Goal: Find contact information: Find contact information

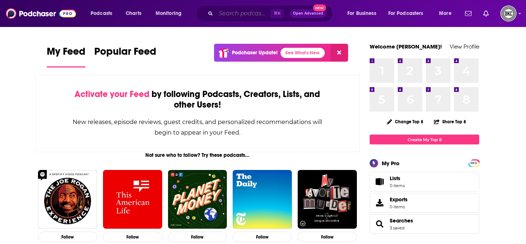
click at [238, 11] on input "Search podcasts, credits, & more..." at bounding box center [243, 14] width 54 height 12
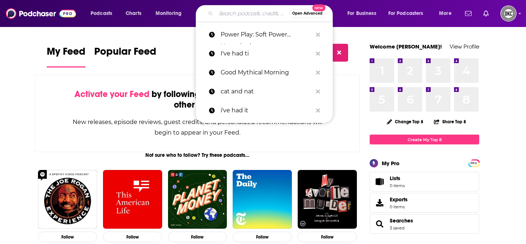
paste input "How I Built This with [PERSON_NAME]"
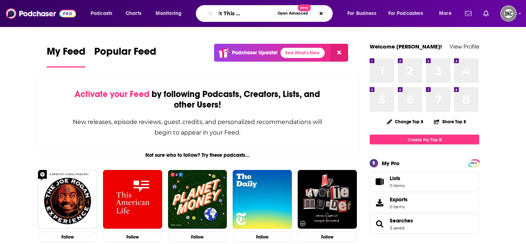
type input "How I Built This with [PERSON_NAME]"
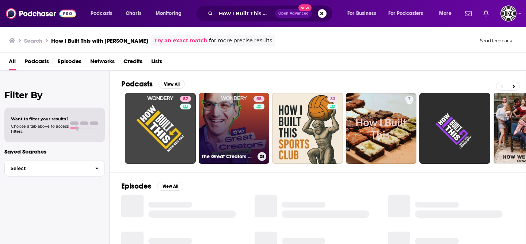
scroll to position [40, 0]
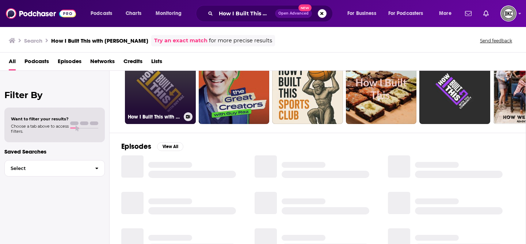
click at [171, 97] on link "87 How I Built This with [PERSON_NAME]" at bounding box center [160, 88] width 71 height 71
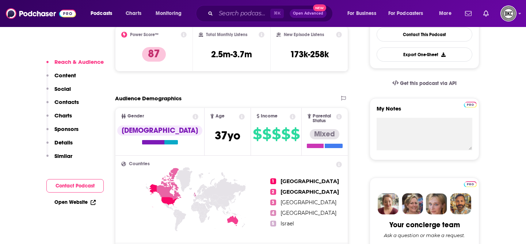
scroll to position [366, 0]
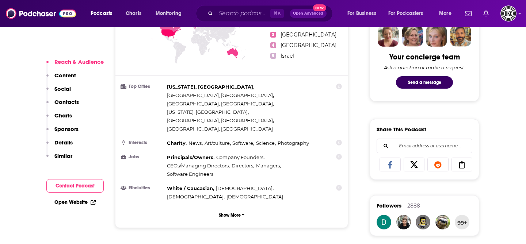
click at [67, 102] on p "Contacts" at bounding box center [66, 102] width 24 height 7
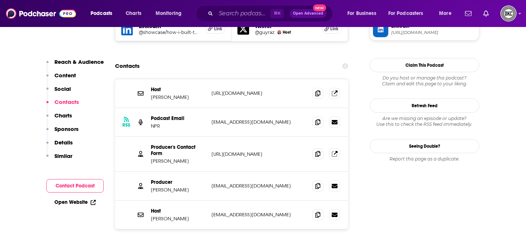
scroll to position [731, 0]
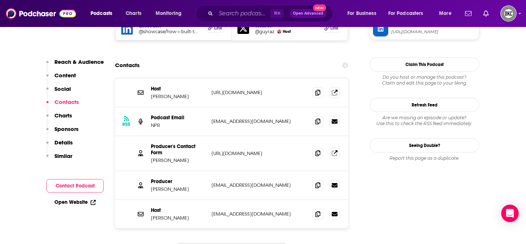
drag, startPoint x: 265, startPoint y: 144, endPoint x: 199, endPoint y: 144, distance: 66.1
click at [0, 0] on div "Producer [PERSON_NAME] [EMAIL_ADDRESS][DOMAIN_NAME] [EMAIL_ADDRESS][DOMAIN_NAME]" at bounding box center [0, 0] width 0 height 0
copy div "[EMAIL_ADDRESS][DOMAIN_NAME]"
drag, startPoint x: 258, startPoint y: 169, endPoint x: 207, endPoint y: 170, distance: 50.8
click at [207, 200] on div "Host [PERSON_NAME] [EMAIL_ADDRESS][DOMAIN_NAME] [EMAIL_ADDRESS][DOMAIN_NAME]" at bounding box center [231, 214] width 233 height 28
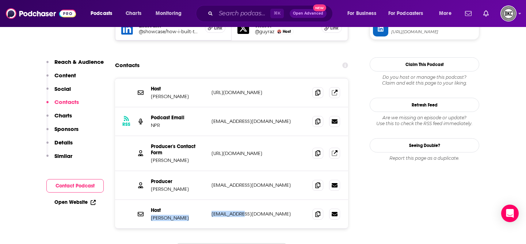
click at [207, 200] on div "Host [PERSON_NAME] [EMAIL_ADDRESS][DOMAIN_NAME] [EMAIL_ADDRESS][DOMAIN_NAME]" at bounding box center [231, 214] width 233 height 28
drag, startPoint x: 205, startPoint y: 170, endPoint x: 249, endPoint y: 170, distance: 44.9
click at [0, 0] on div "Host [PERSON_NAME] [EMAIL_ADDRESS][DOMAIN_NAME] [EMAIL_ADDRESS][DOMAIN_NAME]" at bounding box center [0, 0] width 0 height 0
copy div "[PERSON_NAME] [EMAIL_ADDRESS][DOMAIN_NAME]"
click at [277, 200] on div "Host [PERSON_NAME] [EMAIL_ADDRESS][DOMAIN_NAME] [EMAIL_ADDRESS][DOMAIN_NAME]" at bounding box center [231, 214] width 233 height 28
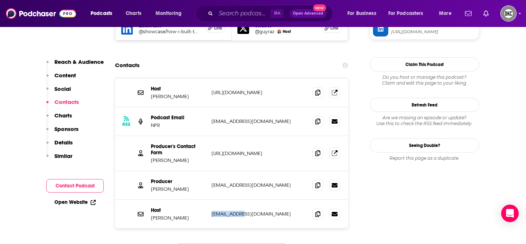
drag, startPoint x: 254, startPoint y: 170, endPoint x: 212, endPoint y: 170, distance: 41.6
click at [212, 211] on p "[EMAIL_ADDRESS][DOMAIN_NAME]" at bounding box center [258, 214] width 95 height 6
copy p "[EMAIL_ADDRESS][DOMAIN_NAME]"
click at [243, 17] on input "Search podcasts, credits, & more..." at bounding box center [243, 14] width 54 height 12
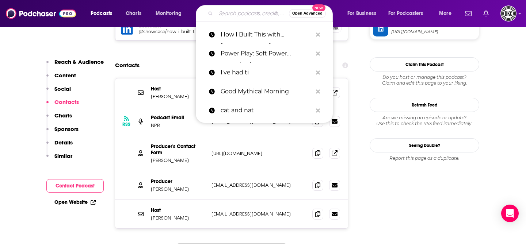
paste input "Masters of Scale"
type input "Masters of Scale"
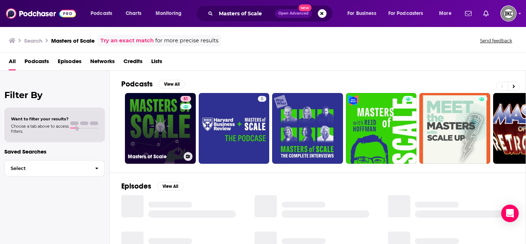
click at [171, 120] on link "81 Masters of Scale" at bounding box center [160, 128] width 71 height 71
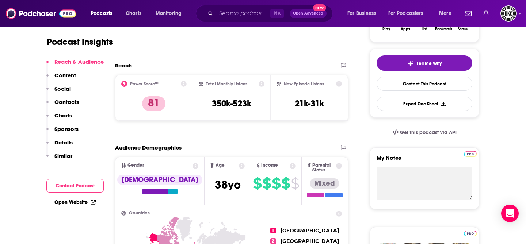
scroll to position [147, 0]
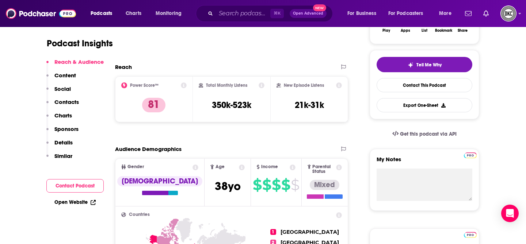
click at [63, 103] on p "Contacts" at bounding box center [66, 102] width 24 height 7
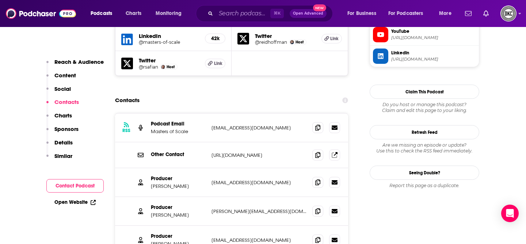
scroll to position [717, 0]
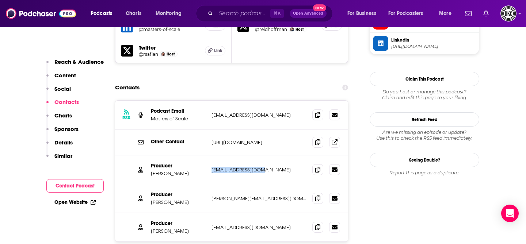
drag, startPoint x: 268, startPoint y: 137, endPoint x: 211, endPoint y: 137, distance: 57.0
click at [211, 156] on div "Producer [PERSON_NAME] [EMAIL_ADDRESS][DOMAIN_NAME] [EMAIL_ADDRESS][DOMAIN_NAME]" at bounding box center [231, 170] width 233 height 29
click at [316, 167] on icon at bounding box center [317, 170] width 5 height 6
click at [319, 195] on icon at bounding box center [317, 198] width 5 height 6
click at [317, 195] on icon at bounding box center [317, 198] width 5 height 6
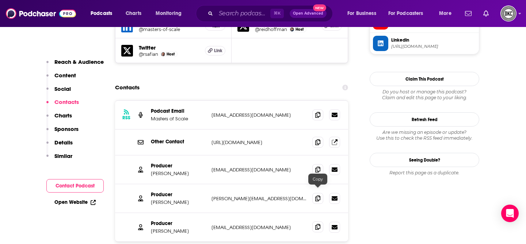
click at [318, 224] on icon at bounding box center [317, 227] width 5 height 6
click at [242, 15] on input "Search podcasts, credits, & more..." at bounding box center [243, 14] width 54 height 12
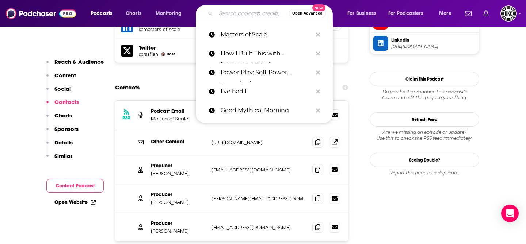
paste input "FORTUNE’s ‘Leadership Next’ Video Series / Podcast"
type input "FORTUNE’s ‘Leadership Next’ Video Series / Podcast"
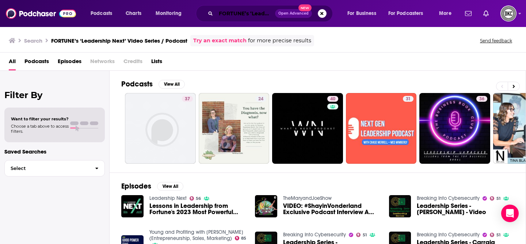
click at [233, 12] on input "FORTUNE’s ‘Leadership Next’ Video Series / Podcast" at bounding box center [245, 14] width 59 height 12
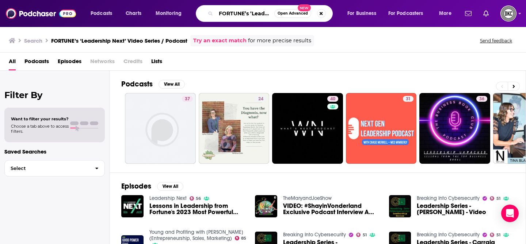
click at [236, 13] on input "FORTUNE’s ‘Leadership Next’ Video Series / Podcast" at bounding box center [245, 14] width 58 height 12
drag, startPoint x: 235, startPoint y: 13, endPoint x: 313, endPoint y: 13, distance: 77.8
click at [313, 13] on div "FORTUNE’s ‘Leadership Next’ Video Series / Podcast Open Advanced New" at bounding box center [264, 13] width 137 height 17
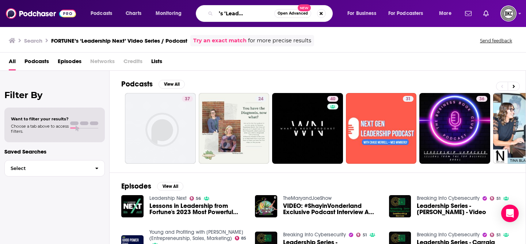
type input "FORTUNE’s ‘Leadership Next’"
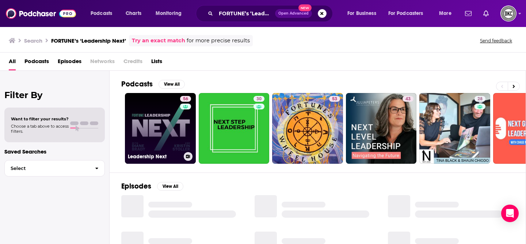
click at [161, 140] on link "56 Leadership Next" at bounding box center [160, 128] width 71 height 71
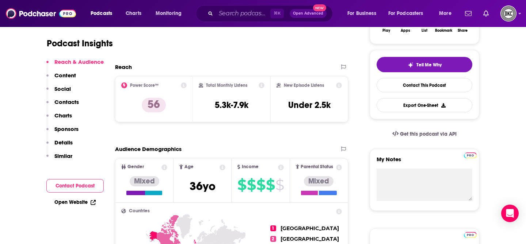
click at [69, 101] on p "Contacts" at bounding box center [66, 102] width 24 height 7
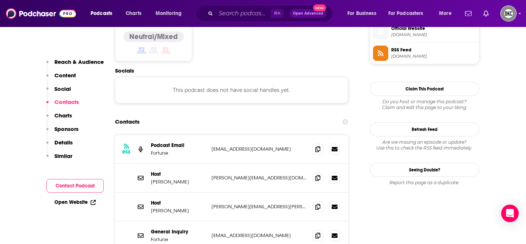
scroll to position [605, 0]
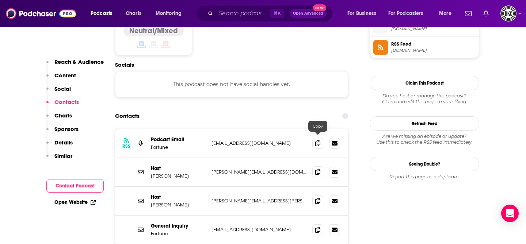
click at [318, 169] on icon at bounding box center [317, 172] width 5 height 6
click at [316, 195] on span at bounding box center [317, 200] width 11 height 11
click at [315, 195] on span at bounding box center [317, 200] width 11 height 11
click at [236, 17] on input "Search podcasts, credits, & more..." at bounding box center [243, 14] width 54 height 12
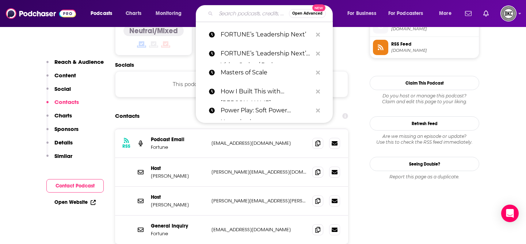
paste input "Entrepreneur ‘The CEO Series’"
type input "Entrepreneur ‘The CEO Series’"
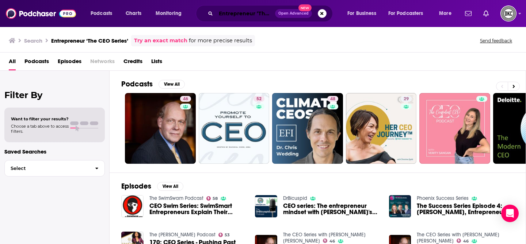
click at [254, 12] on input "Entrepreneur ‘The CEO Series’" at bounding box center [245, 14] width 59 height 12
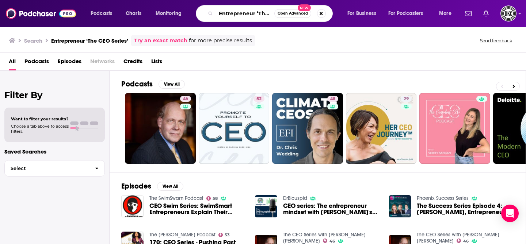
click at [259, 13] on input "Entrepreneur ‘The CEO Series’" at bounding box center [245, 14] width 58 height 12
click at [256, 15] on input "Entrepreneur ‘The CEO Series’" at bounding box center [245, 14] width 58 height 12
click at [305, 12] on span "Open Advanced" at bounding box center [293, 14] width 30 height 4
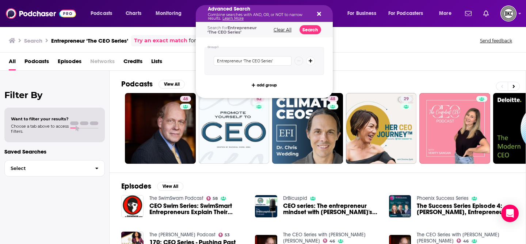
click at [319, 15] on icon "Search podcasts, credits, & more..." at bounding box center [319, 14] width 4 height 4
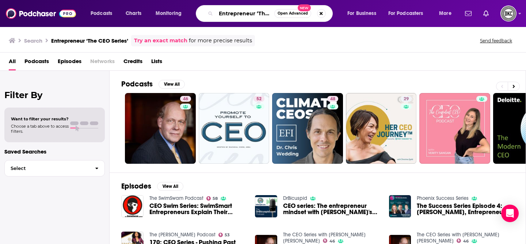
click at [259, 13] on input "Entrepreneur ‘The CEO Series’" at bounding box center [245, 14] width 58 height 12
click at [227, 15] on input "Entrepreneur ‘The CEO Series’" at bounding box center [245, 14] width 58 height 12
paste input "On Purpose with [PERSON_NAME]"
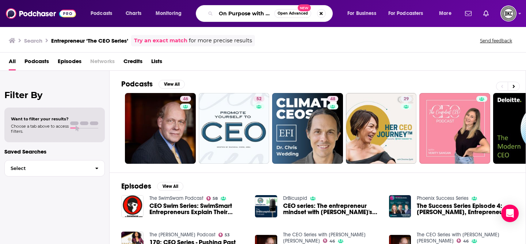
scroll to position [0, 22]
type input "On Purpose with [PERSON_NAME]"
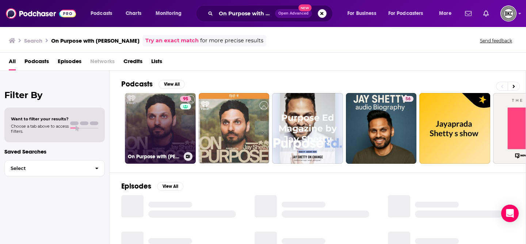
click at [171, 146] on link "95 On Purpose with [PERSON_NAME]" at bounding box center [160, 128] width 71 height 71
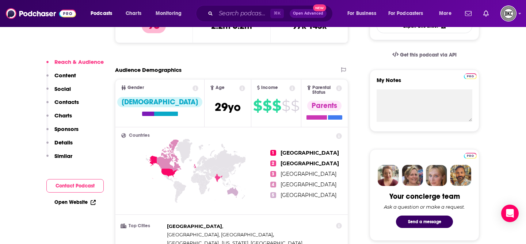
click at [68, 100] on p "Contacts" at bounding box center [66, 102] width 24 height 7
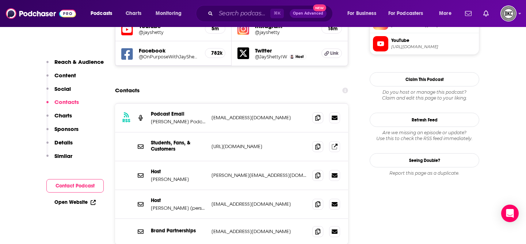
scroll to position [675, 0]
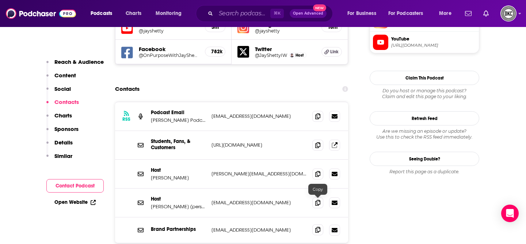
click at [315, 227] on icon at bounding box center [317, 230] width 5 height 6
click at [307, 160] on div "Host [PERSON_NAME] [PERSON_NAME][EMAIL_ADDRESS][DOMAIN_NAME] [PERSON_NAME][EMAI…" at bounding box center [231, 174] width 233 height 29
click at [319, 171] on icon at bounding box center [317, 174] width 5 height 6
click at [315, 189] on div "Host [PERSON_NAME] (personal) [EMAIL_ADDRESS][DOMAIN_NAME] [EMAIL_ADDRESS][DOMA…" at bounding box center [231, 203] width 233 height 29
click at [315, 200] on icon at bounding box center [317, 203] width 5 height 6
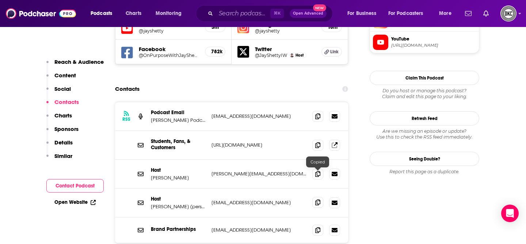
click at [316, 200] on icon at bounding box center [317, 203] width 5 height 6
click at [238, 14] on input "Search podcasts, credits, & more..." at bounding box center [243, 14] width 54 height 12
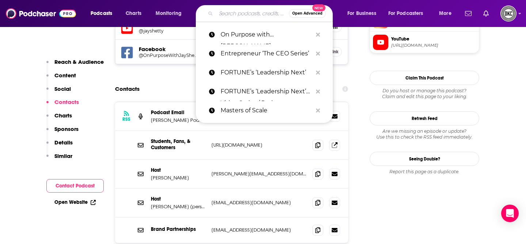
paste input "Entrepreneur How Success Happens"
type input "Entrepreneur How Success Happens"
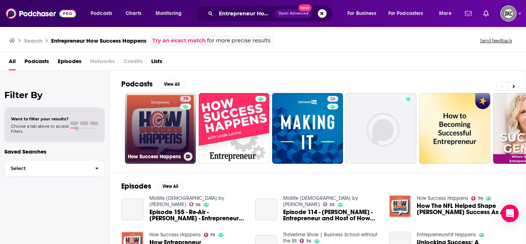
click at [156, 121] on link "79 How Success Happens" at bounding box center [160, 128] width 71 height 71
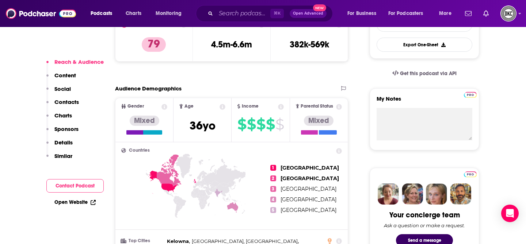
click at [72, 103] on p "Contacts" at bounding box center [66, 102] width 24 height 7
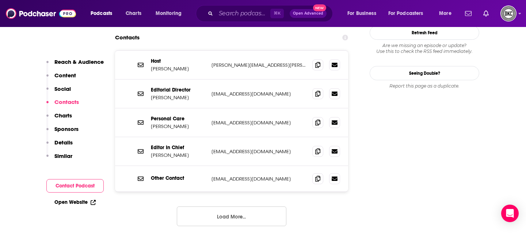
scroll to position [695, 0]
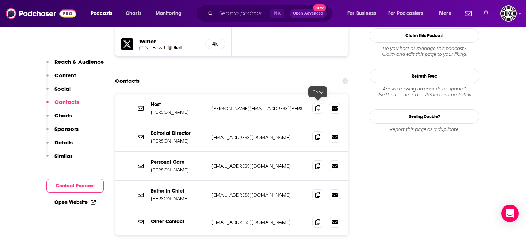
click at [318, 132] on span at bounding box center [317, 137] width 11 height 11
click at [317, 192] on icon at bounding box center [317, 195] width 5 height 6
click at [243, 12] on input "Search podcasts, credits, & more..." at bounding box center [243, 14] width 54 height 12
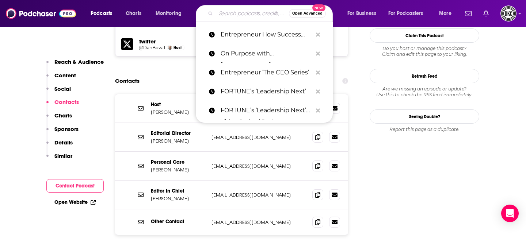
paste input "How Leaders Lead with [PERSON_NAME]"
type input "How Leaders Lead with [PERSON_NAME]"
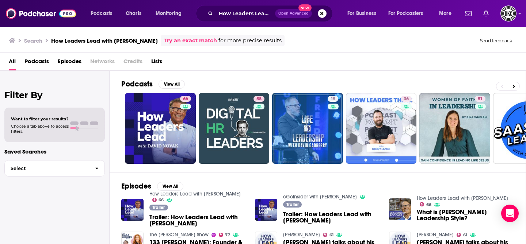
scroll to position [38, 0]
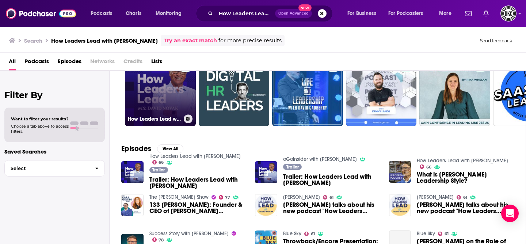
click at [161, 102] on link "66 How Leaders Lead with [PERSON_NAME]" at bounding box center [160, 91] width 71 height 71
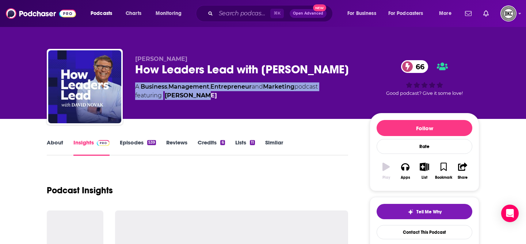
click at [161, 102] on div "[PERSON_NAME] How Leaders Lead with [PERSON_NAME] 66 A Business , Management , …" at bounding box center [246, 85] width 223 height 58
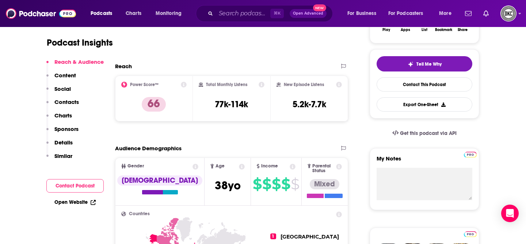
click at [70, 103] on p "Contacts" at bounding box center [66, 102] width 24 height 7
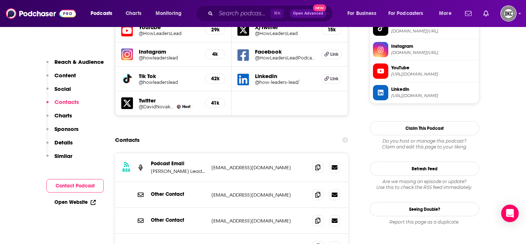
scroll to position [690, 0]
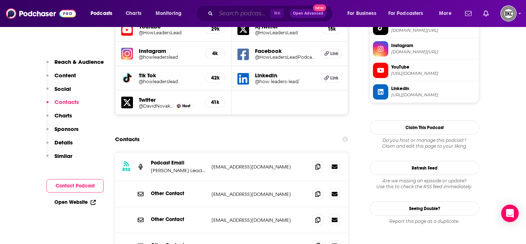
click at [235, 12] on input "Search podcasts, credits, & more..." at bounding box center [243, 14] width 54 height 12
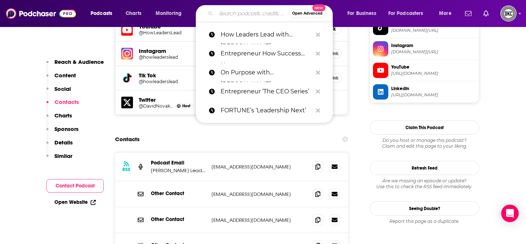
click at [235, 12] on input "Search podcasts, credits, & more..." at bounding box center [252, 14] width 73 height 12
paste input "The Foundr Podcast"
type input "The Foundr Podcast"
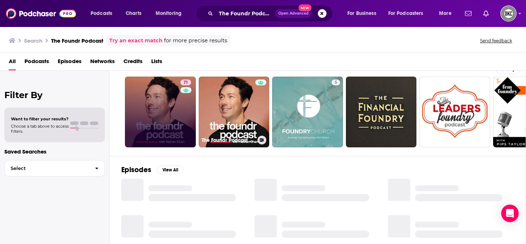
scroll to position [4, 0]
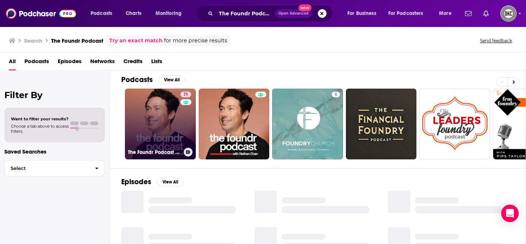
click at [173, 107] on link "71 The Foundr Podcast with [PERSON_NAME]" at bounding box center [160, 124] width 71 height 71
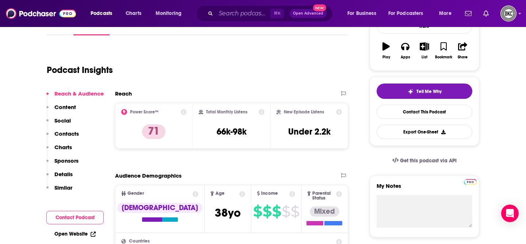
click at [65, 129] on button "Social" at bounding box center [58, 124] width 24 height 14
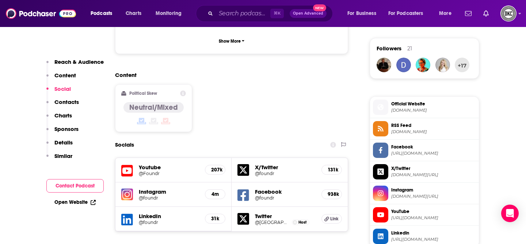
click at [60, 102] on p "Contacts" at bounding box center [66, 102] width 24 height 7
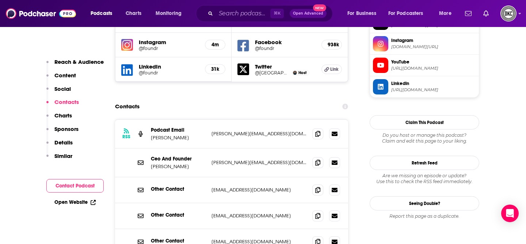
scroll to position [695, 0]
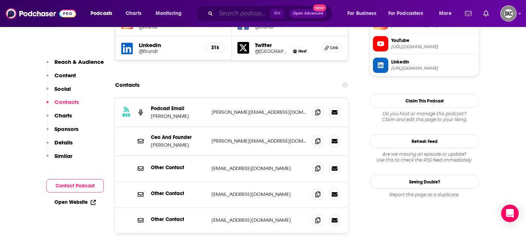
click at [240, 13] on input "Search podcasts, credits, & more..." at bounding box center [243, 14] width 54 height 12
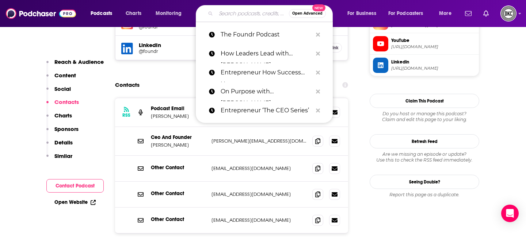
paste input "ON with [PERSON_NAME]"
type input "ON with [PERSON_NAME]"
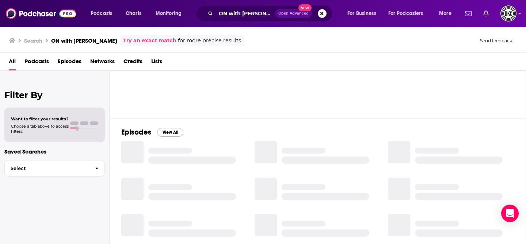
scroll to position [2, 0]
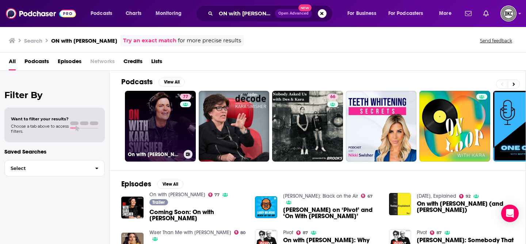
click at [162, 143] on link "77 On with [PERSON_NAME]" at bounding box center [160, 126] width 71 height 71
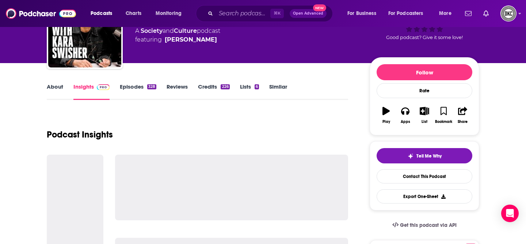
scroll to position [58, 0]
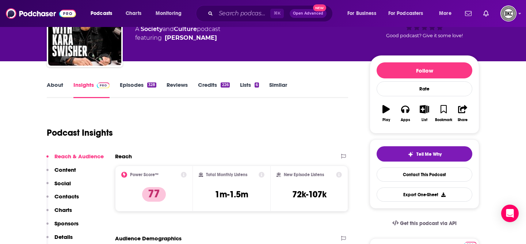
click at [69, 194] on p "Contacts" at bounding box center [66, 196] width 24 height 7
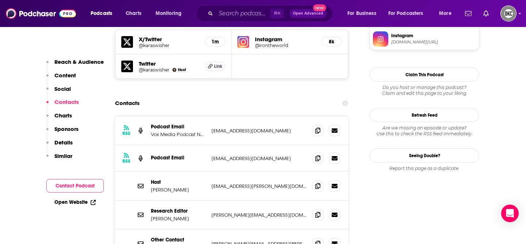
scroll to position [657, 0]
click at [317, 183] on icon at bounding box center [317, 186] width 5 height 6
click at [233, 13] on input "Search podcasts, credits, & more..." at bounding box center [243, 14] width 54 height 12
paste input "Entrepreneurs on Fire"
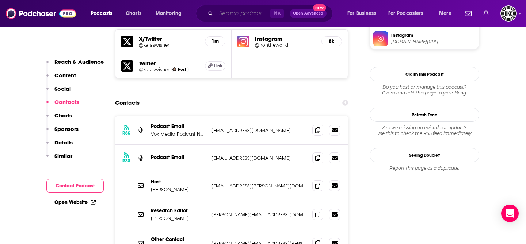
type input "Entrepreneurs on Fire"
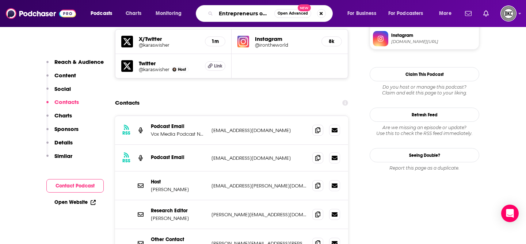
scroll to position [0, 7]
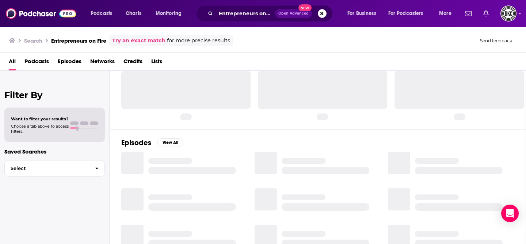
scroll to position [23, 0]
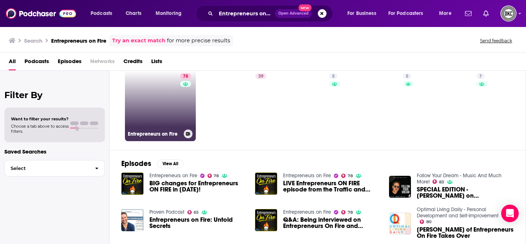
click at [141, 115] on link "78 Entrepreneurs on Fire" at bounding box center [160, 105] width 71 height 71
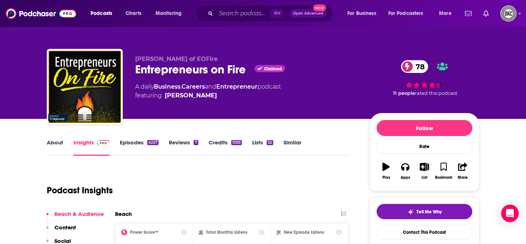
scroll to position [156, 0]
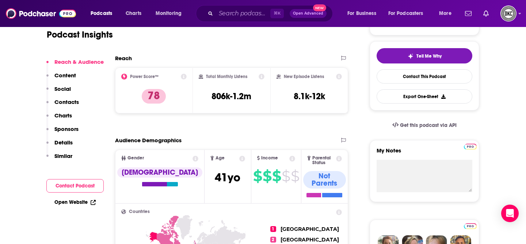
click at [66, 100] on p "Contacts" at bounding box center [66, 102] width 24 height 7
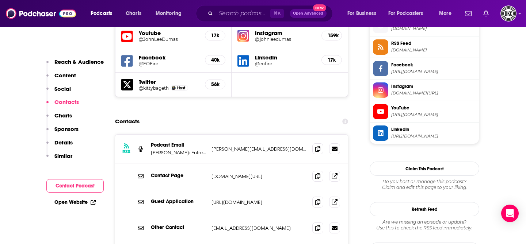
scroll to position [681, 0]
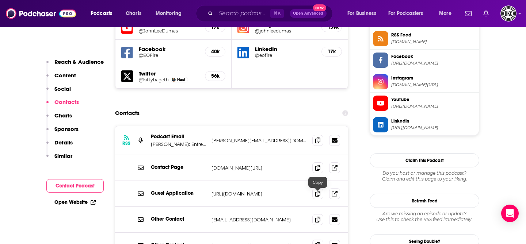
click at [317, 240] on span at bounding box center [317, 245] width 11 height 11
